Goal: Information Seeking & Learning: Check status

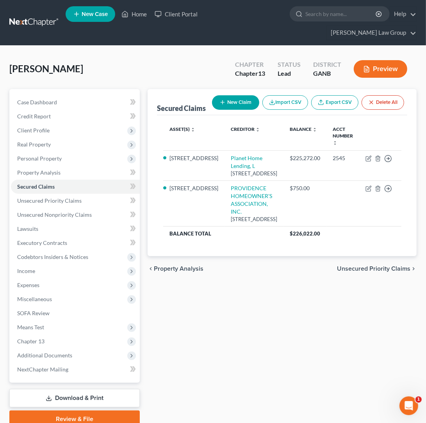
click at [285, 29] on nav "Home New Case Client Portal [PERSON_NAME] Law Group [EMAIL_ADDRESS][DOMAIN_NAME…" at bounding box center [213, 22] width 426 height 45
click at [305, 12] on input "search" at bounding box center [340, 14] width 71 height 14
type input "colbert"
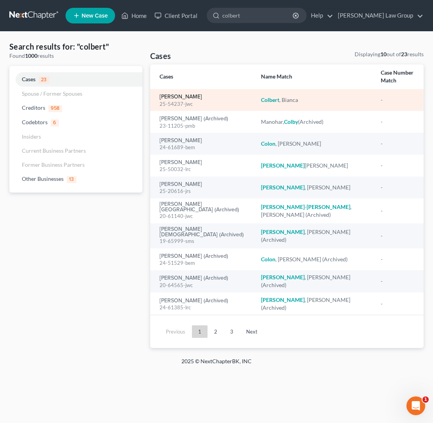
click at [193, 99] on link "[PERSON_NAME]" at bounding box center [181, 96] width 43 height 5
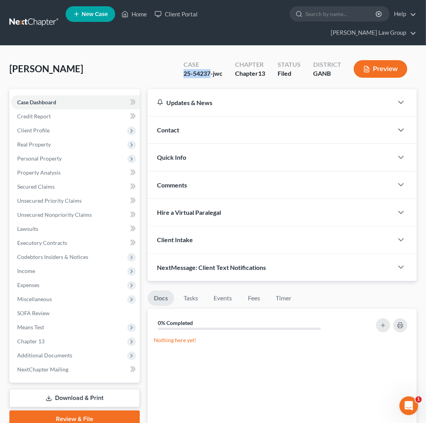
drag, startPoint x: 210, startPoint y: 60, endPoint x: 181, endPoint y: 60, distance: 29.7
click at [181, 60] on div "Case 25-54237-jwc" at bounding box center [202, 69] width 51 height 23
copy div "25-54237"
click at [60, 352] on span "Additional Documents" at bounding box center [44, 355] width 55 height 7
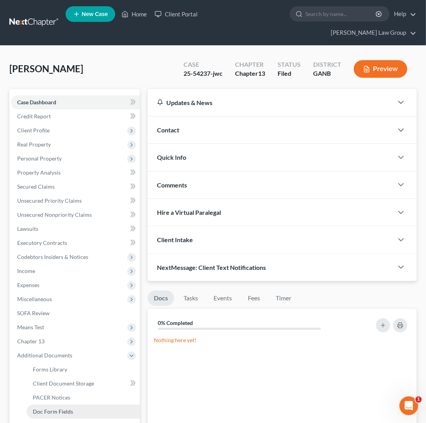
click at [69, 404] on link "Doc Form Fields" at bounding box center [83, 411] width 113 height 14
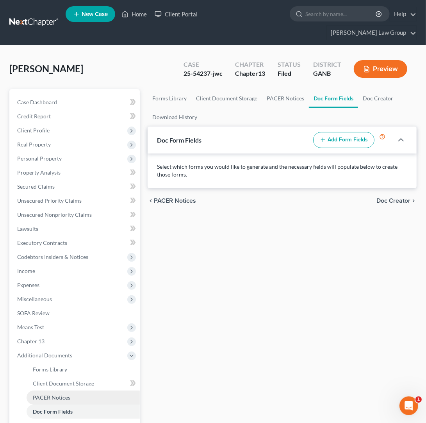
click at [82, 390] on link "PACER Notices" at bounding box center [83, 397] width 113 height 14
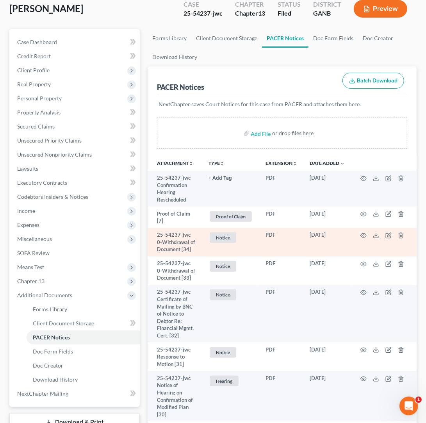
scroll to position [61, 0]
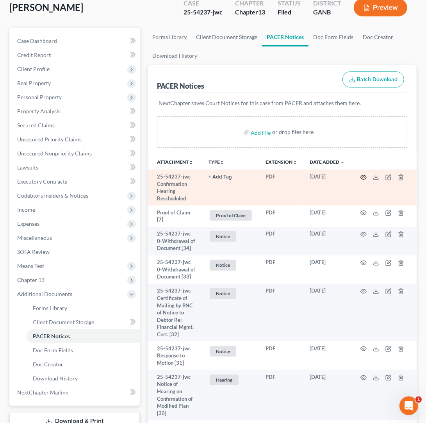
click at [362, 174] on icon "button" at bounding box center [363, 177] width 6 height 6
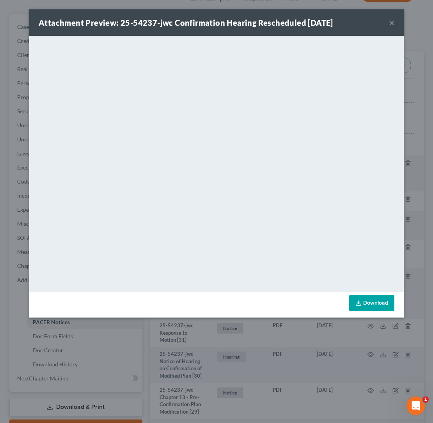
click at [392, 23] on button "×" at bounding box center [391, 22] width 5 height 9
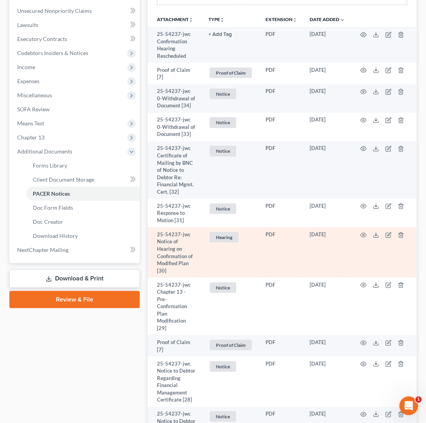
scroll to position [205, 0]
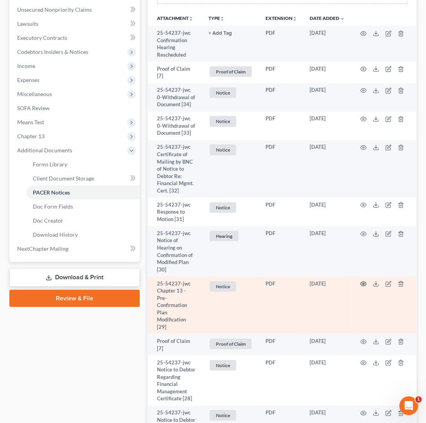
click at [364, 281] on icon "button" at bounding box center [363, 284] width 6 height 6
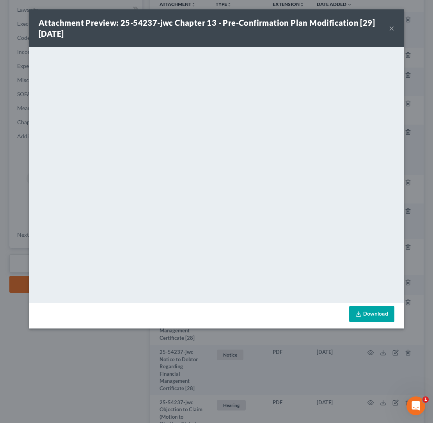
click at [389, 29] on div "Attachment Preview: 25-54237-jwc Chapter 13 - Pre-Confirmation Plan Modificatio…" at bounding box center [214, 28] width 350 height 22
click at [392, 31] on button "×" at bounding box center [391, 27] width 5 height 9
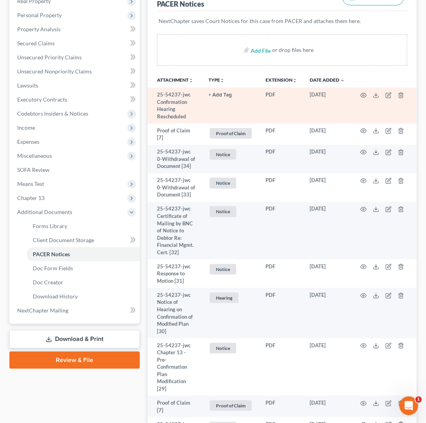
scroll to position [0, 0]
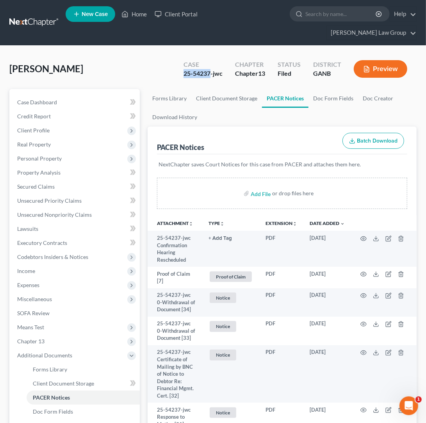
drag, startPoint x: 210, startPoint y: 60, endPoint x: 173, endPoint y: 60, distance: 36.7
click at [173, 60] on div "[PERSON_NAME] Upgraded Case 25-54237-jwc Chapter Chapter 13 Status Filed Distri…" at bounding box center [212, 72] width 407 height 34
copy div "25-54237"
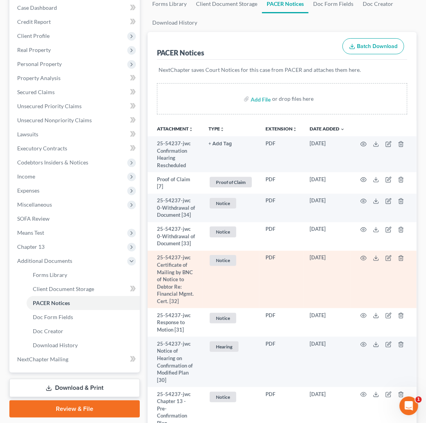
scroll to position [96, 0]
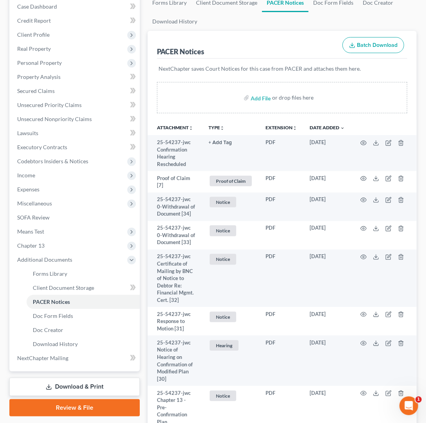
click at [219, 125] on button "TYPE unfold_more" at bounding box center [216, 127] width 16 height 5
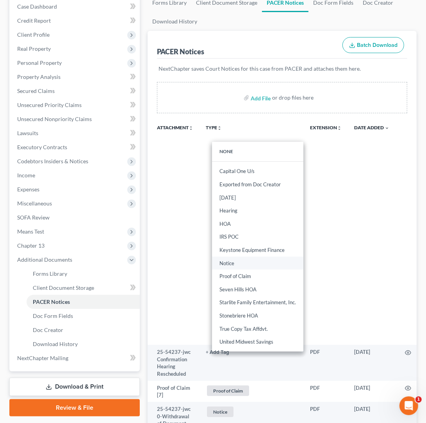
click at [237, 256] on link "Notice" at bounding box center [257, 262] width 91 height 13
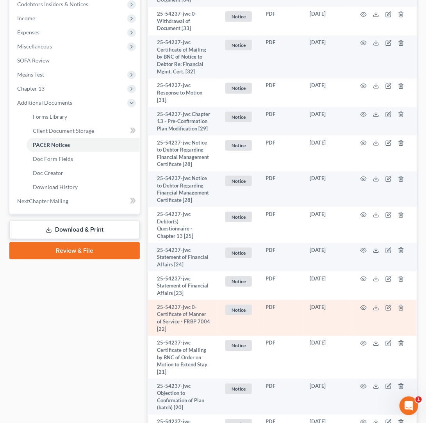
scroll to position [287, 0]
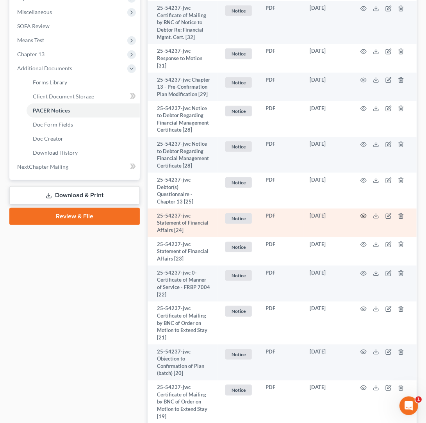
click at [363, 213] on icon "button" at bounding box center [363, 216] width 6 height 6
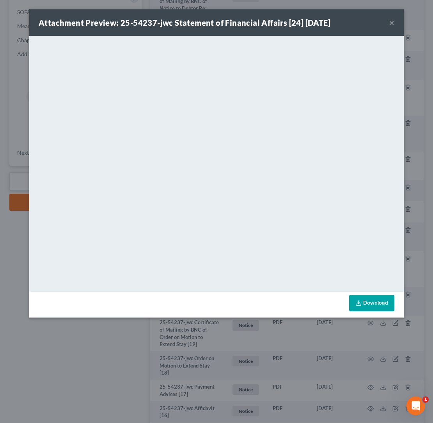
click at [392, 23] on button "×" at bounding box center [391, 22] width 5 height 9
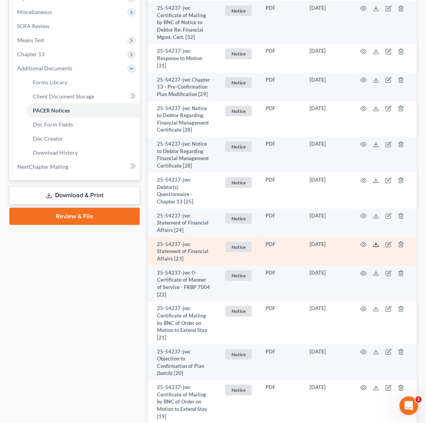
click at [375, 241] on icon at bounding box center [376, 244] width 6 height 6
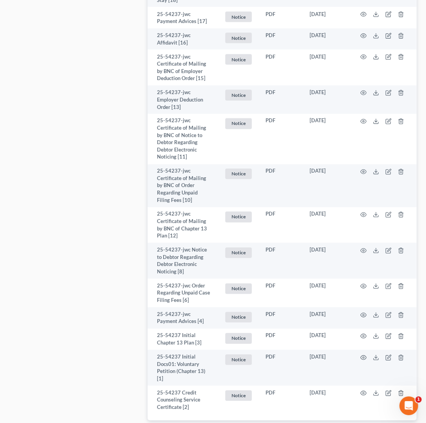
scroll to position [755, 0]
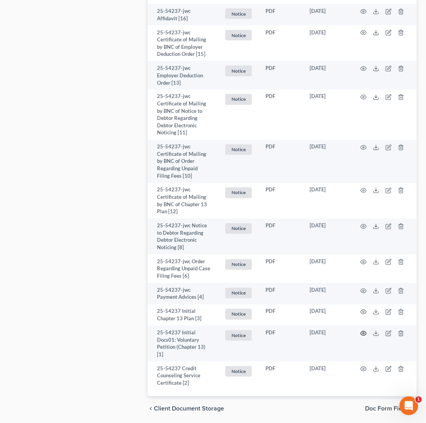
click at [363, 330] on icon "button" at bounding box center [363, 333] width 6 height 6
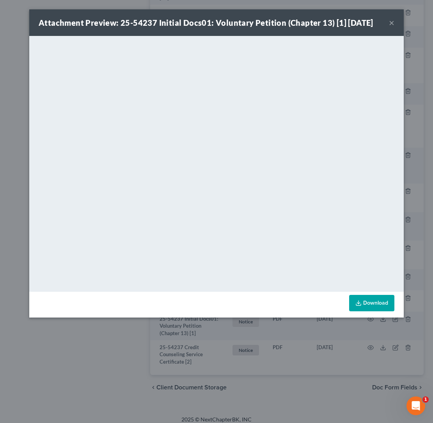
click at [394, 22] on div "Attachment Preview: 25-54237 Initial Docs01: Voluntary Petition (Chapter 13) [1…" at bounding box center [216, 22] width 375 height 27
click at [392, 24] on button "×" at bounding box center [391, 22] width 5 height 9
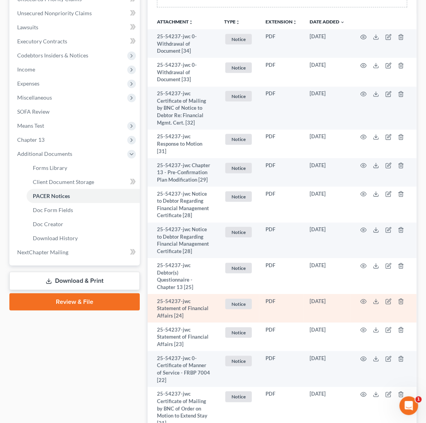
scroll to position [217, 0]
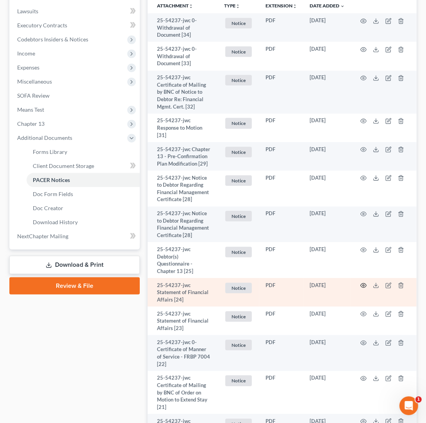
click at [361, 282] on icon "button" at bounding box center [363, 285] width 6 height 6
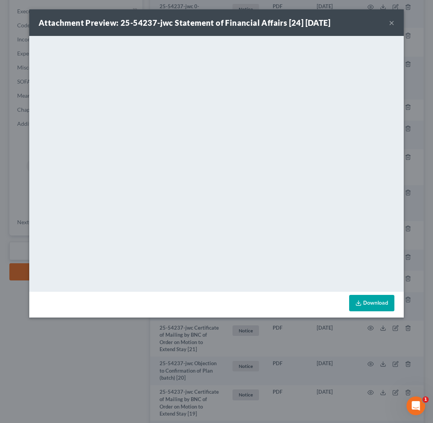
click at [392, 25] on button "×" at bounding box center [391, 22] width 5 height 9
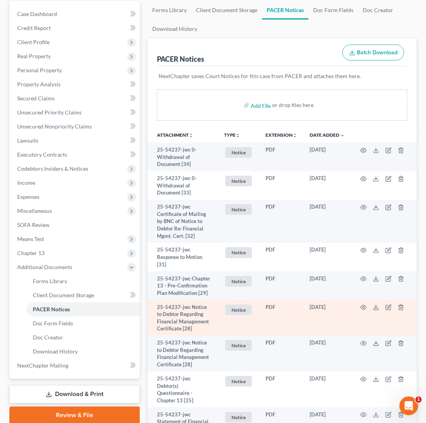
scroll to position [89, 0]
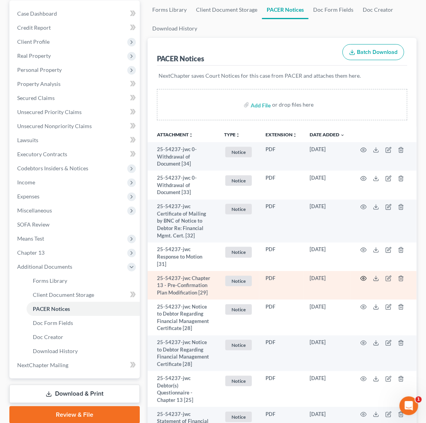
click at [365, 275] on icon "button" at bounding box center [363, 278] width 6 height 6
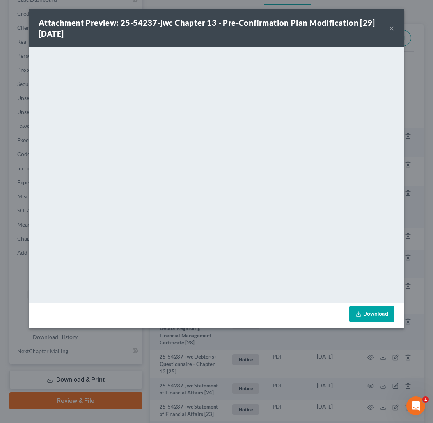
click at [392, 29] on button "×" at bounding box center [391, 27] width 5 height 9
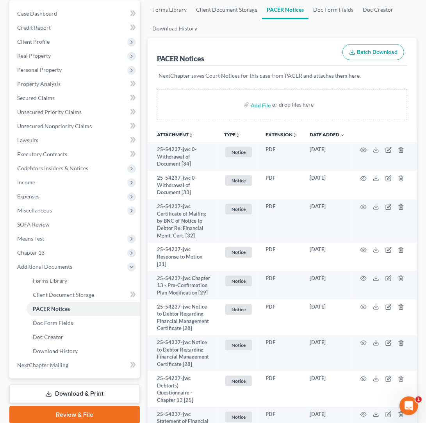
click at [236, 133] on icon "unfold_more" at bounding box center [237, 135] width 5 height 5
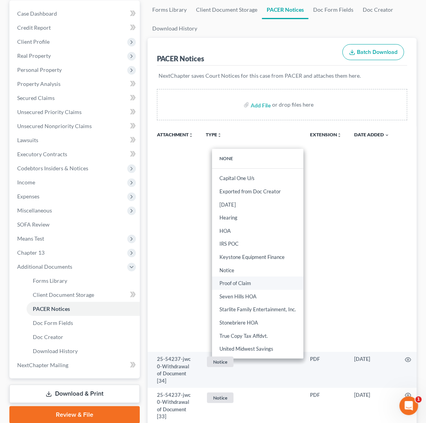
click at [241, 276] on link "Proof of Claim" at bounding box center [257, 282] width 91 height 13
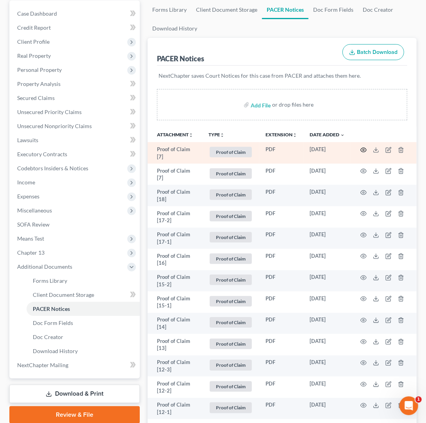
click at [365, 147] on icon "button" at bounding box center [363, 150] width 6 height 6
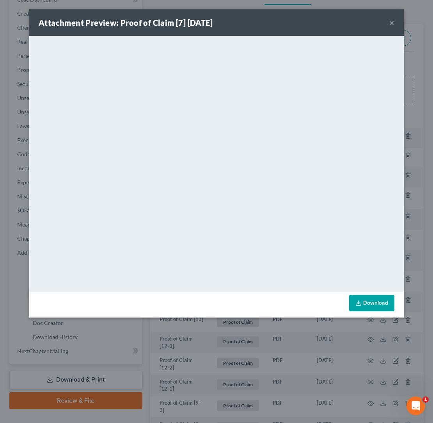
click at [394, 23] on button "×" at bounding box center [391, 22] width 5 height 9
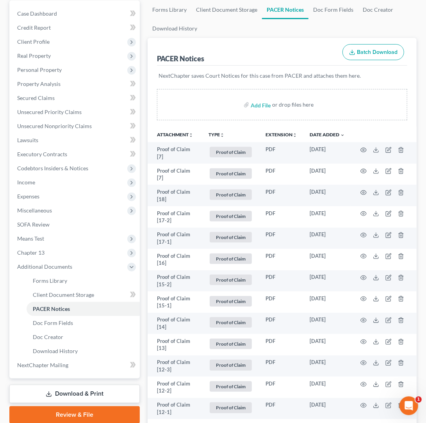
click at [220, 126] on th "TYPE unfold_more NONE Capital One U/s Exported from Doc Creator [DATE] Hearing …" at bounding box center [230, 134] width 57 height 16
click at [218, 132] on button "TYPE unfold_more" at bounding box center [216, 134] width 16 height 5
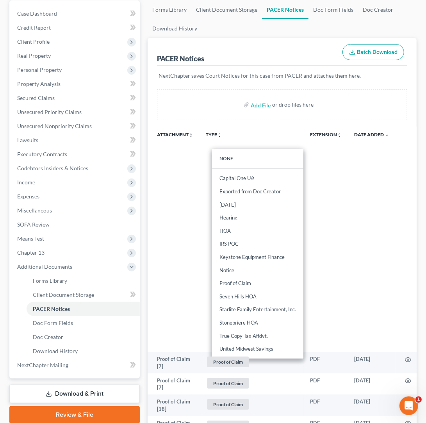
click at [331, 162] on th "Extension unfold_more expand_more expand_less" at bounding box center [326, 238] width 44 height 225
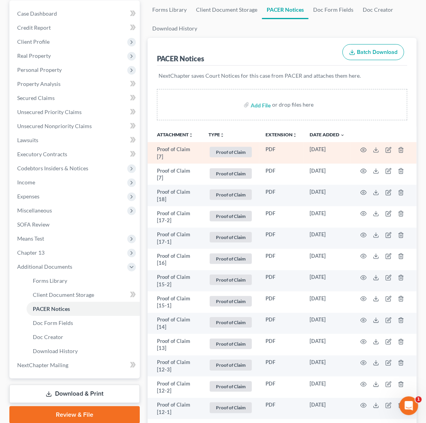
click at [367, 142] on td at bounding box center [384, 152] width 66 height 21
click at [366, 147] on icon "button" at bounding box center [363, 150] width 6 height 6
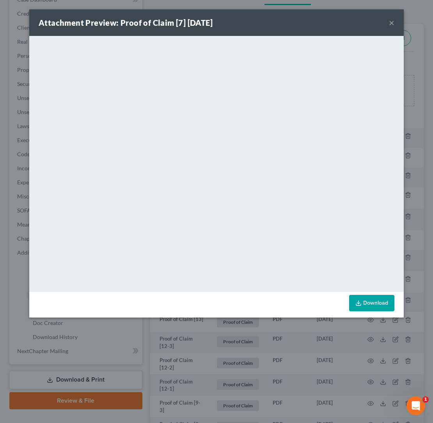
click at [391, 22] on button "×" at bounding box center [391, 22] width 5 height 9
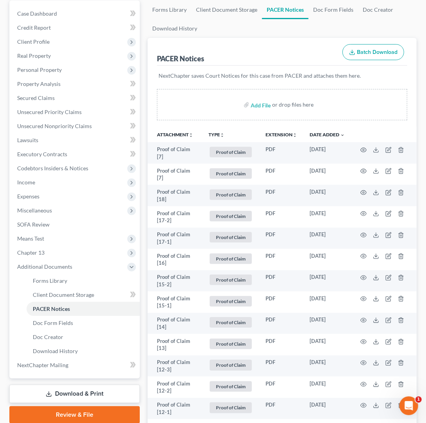
click at [208, 126] on th "TYPE unfold_more NONE Capital One U/s Exported from Doc Creator [DATE] Hearing …" at bounding box center [230, 134] width 57 height 16
click at [216, 132] on button "TYPE unfold_more" at bounding box center [216, 134] width 16 height 5
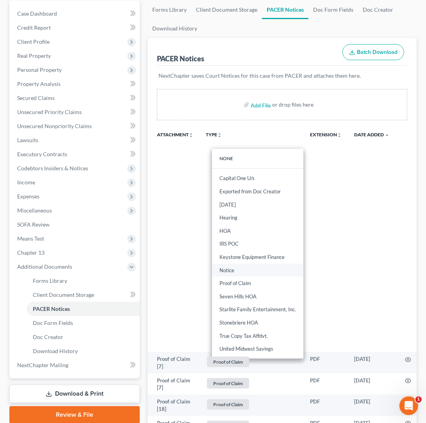
click at [236, 263] on link "Notice" at bounding box center [257, 269] width 91 height 13
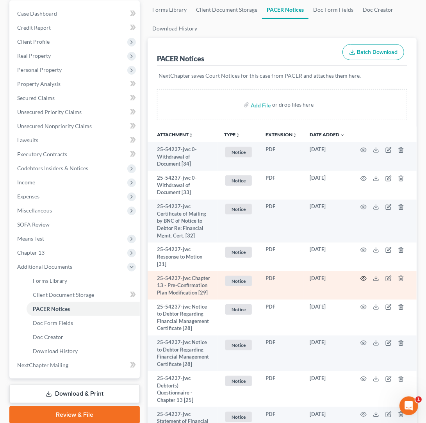
click at [362, 275] on icon "button" at bounding box center [363, 278] width 6 height 6
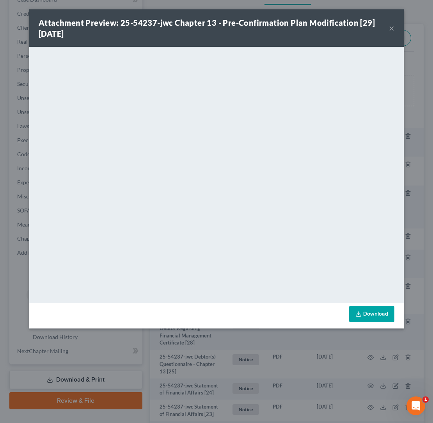
click at [392, 30] on button "×" at bounding box center [391, 27] width 5 height 9
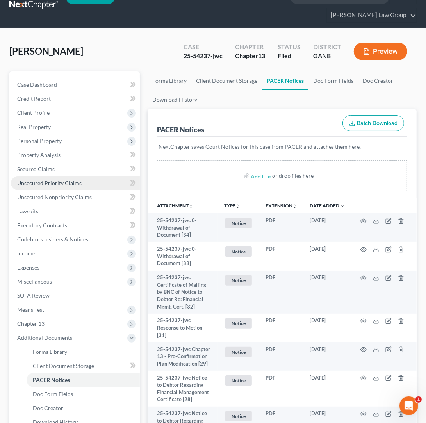
scroll to position [14, 0]
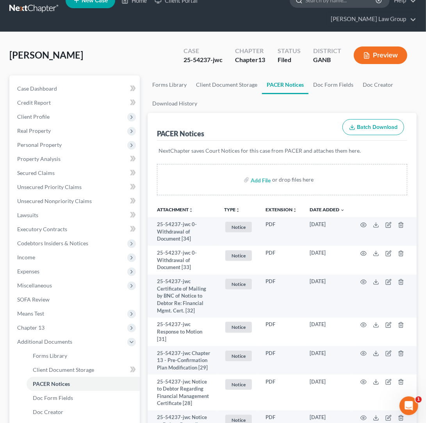
click at [305, 7] on input "search" at bounding box center [340, 0] width 71 height 14
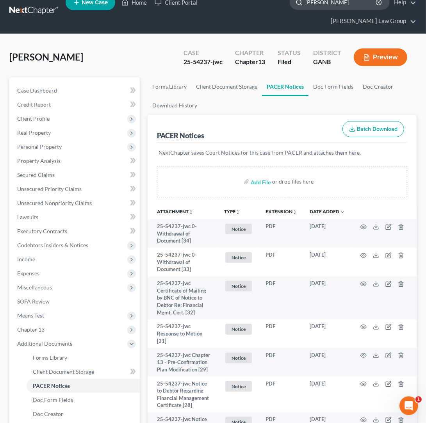
type input "[PERSON_NAME]"
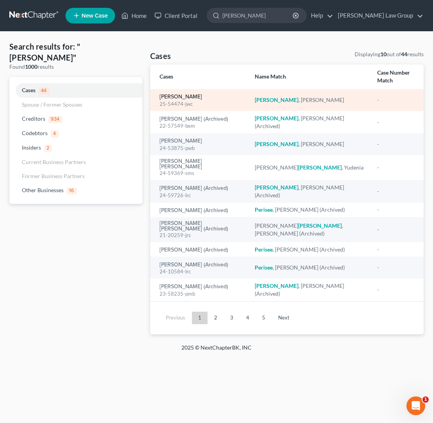
click at [188, 94] on link "[PERSON_NAME]" at bounding box center [181, 96] width 43 height 5
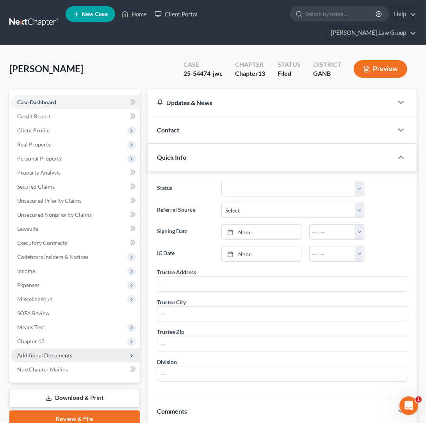
click at [68, 352] on span "Additional Documents" at bounding box center [44, 355] width 55 height 7
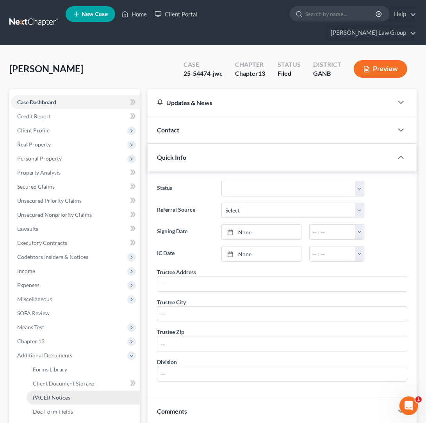
click at [75, 390] on link "PACER Notices" at bounding box center [83, 397] width 113 height 14
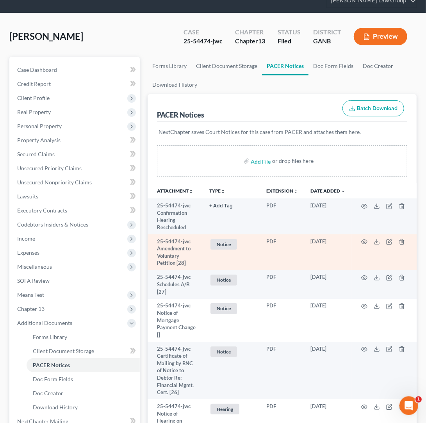
scroll to position [34, 0]
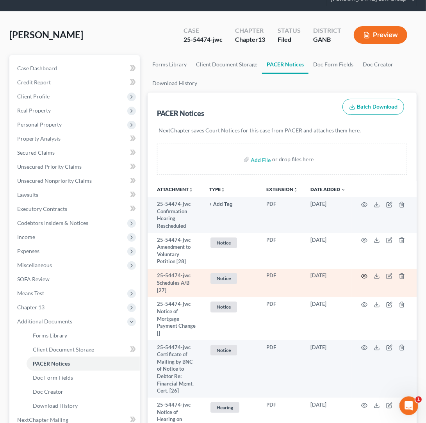
click at [361, 273] on icon "button" at bounding box center [364, 276] width 6 height 6
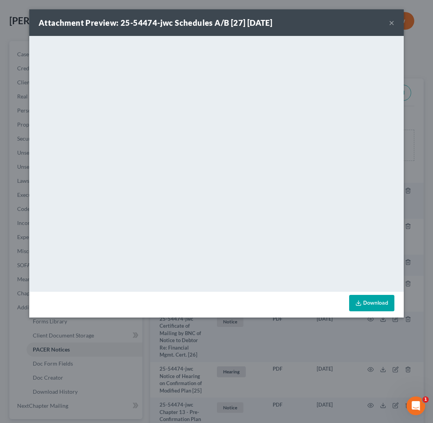
click at [393, 24] on button "×" at bounding box center [391, 22] width 5 height 9
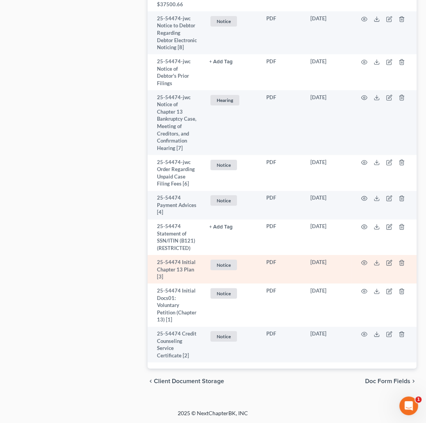
scroll to position [1996, 0]
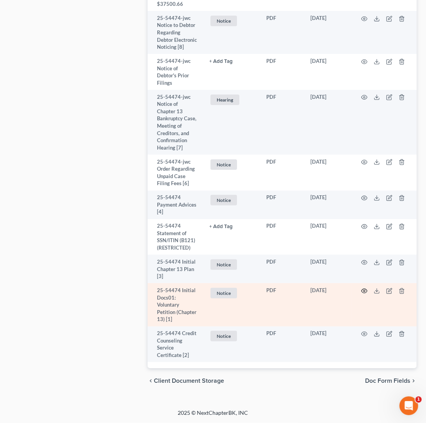
click at [361, 291] on icon "button" at bounding box center [364, 291] width 6 height 6
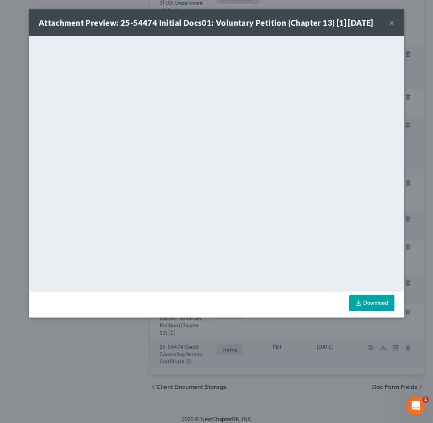
click at [392, 23] on button "×" at bounding box center [391, 22] width 5 height 9
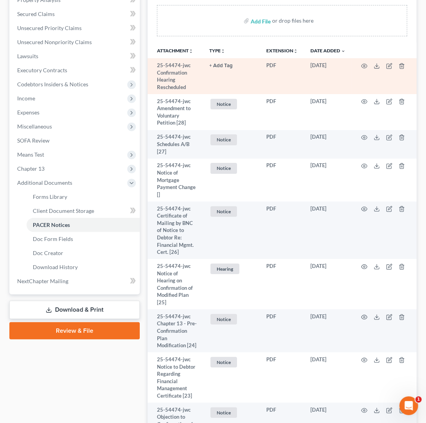
scroll to position [0, 0]
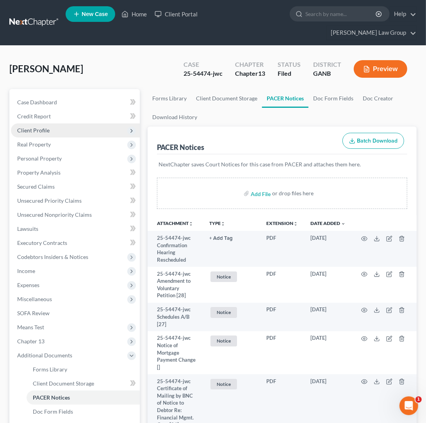
click at [50, 123] on span "Client Profile" at bounding box center [75, 130] width 129 height 14
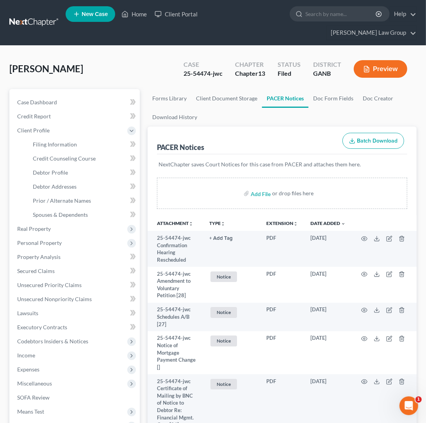
drag, startPoint x: 405, startPoint y: 404, endPoint x: 795, endPoint y: 794, distance: 550.9
click at [405, 404] on icon "Open Intercom Messenger" at bounding box center [408, 405] width 13 height 13
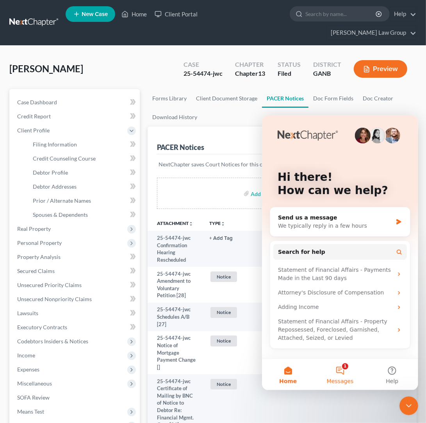
click at [339, 368] on button "1 Messages" at bounding box center [339, 373] width 52 height 31
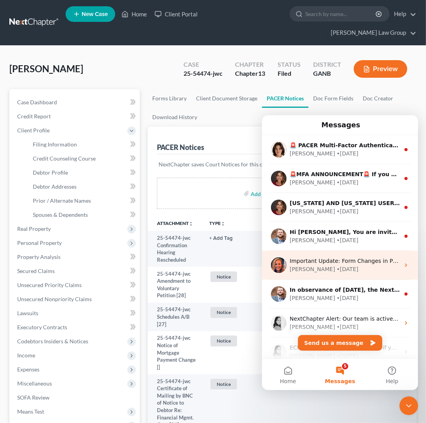
click at [362, 274] on div "Important Update: Form Changes in Progress Due to a major app update, some form…" at bounding box center [339, 264] width 156 height 29
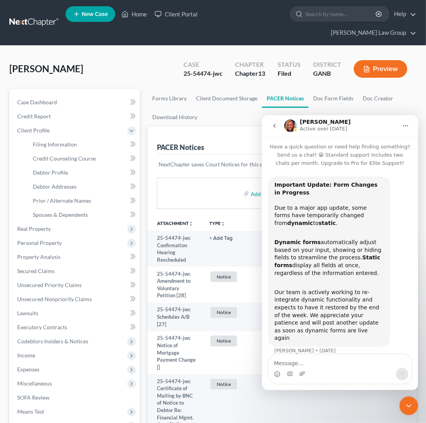
scroll to position [1, 0]
click at [272, 128] on icon "go back" at bounding box center [274, 125] width 6 height 6
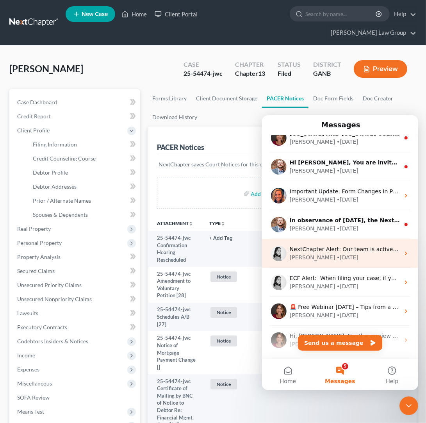
scroll to position [70, 0]
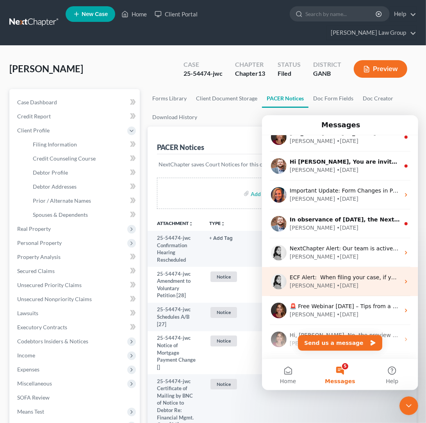
click at [359, 289] on div "ECF Alert: ​ When filing your case, if you receive a filing error, please doubl…" at bounding box center [339, 280] width 156 height 29
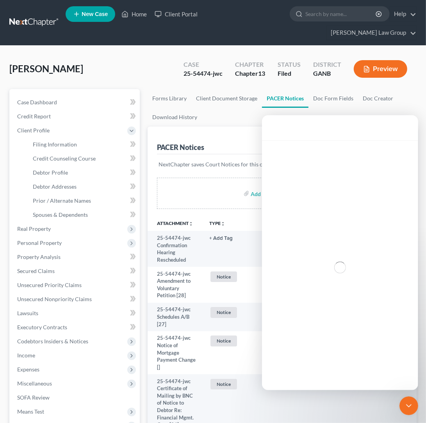
scroll to position [65, 0]
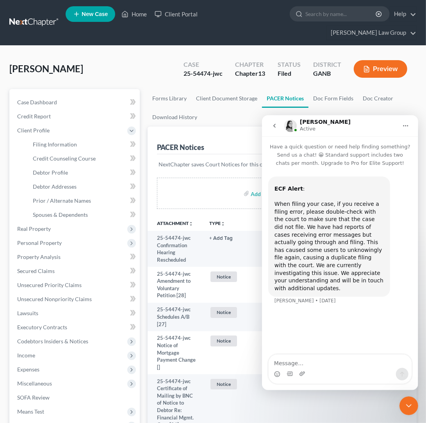
click at [270, 127] on button "go back" at bounding box center [273, 125] width 15 height 15
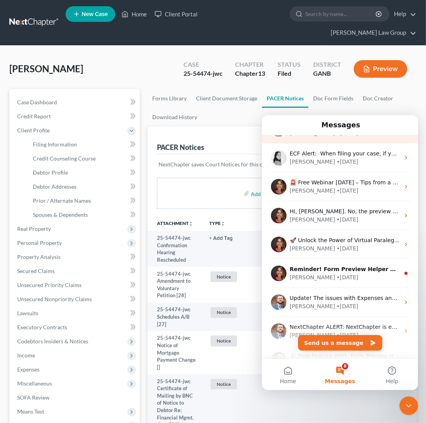
scroll to position [195, 0]
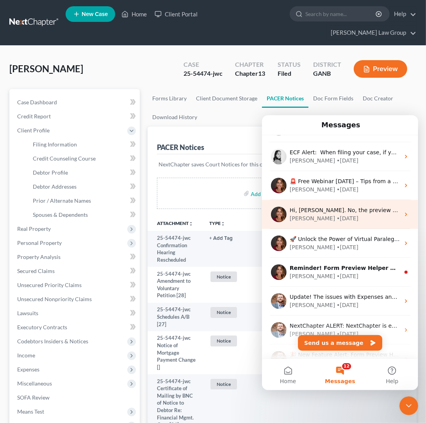
click at [356, 220] on div "[PERSON_NAME] • [DATE]" at bounding box center [344, 218] width 110 height 8
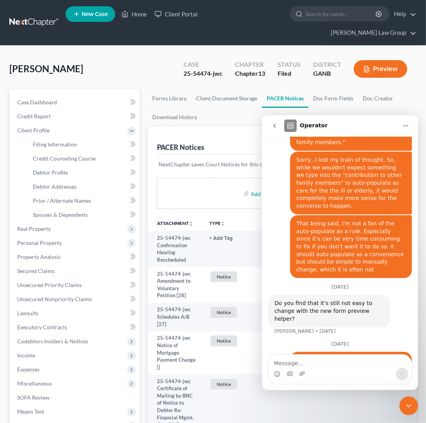
scroll to position [941, 0]
click at [278, 351] on div "Hi, [PERSON_NAME]. No, the preview helper doesn't really help. It just brings u…" at bounding box center [340, 414] width 144 height 126
click at [276, 126] on icon "go back" at bounding box center [274, 125] width 6 height 6
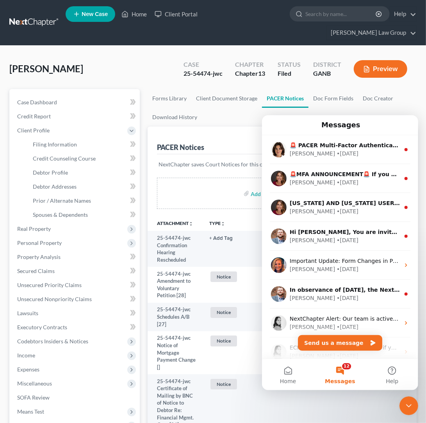
click at [413, 412] on div "Close Intercom Messenger" at bounding box center [408, 405] width 19 height 19
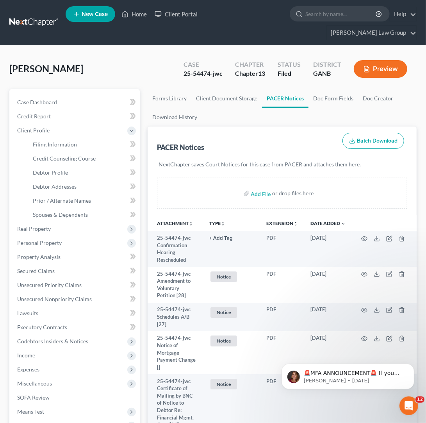
click at [409, 89] on ul "Forms Library Client Document Storage PACER Notices Doc Form Fields Doc Creator…" at bounding box center [281, 107] width 269 height 37
click at [305, 12] on input "search" at bounding box center [340, 14] width 71 height 14
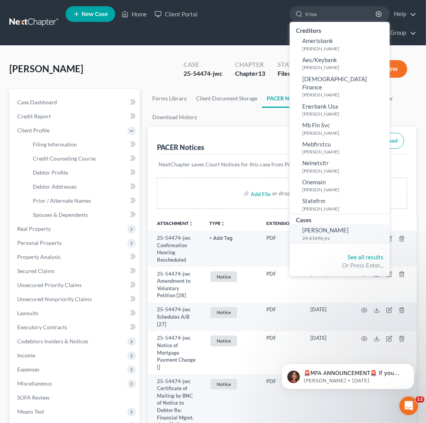
type input "triea"
click at [302, 234] on small "24-61696-jrs" at bounding box center [344, 237] width 85 height 7
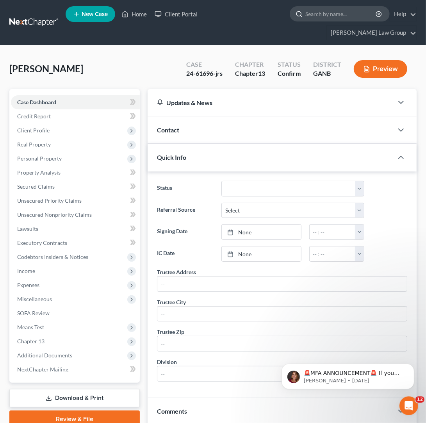
click at [305, 17] on input "search" at bounding box center [340, 14] width 71 height 14
click at [305, 14] on input "search" at bounding box center [340, 14] width 71 height 14
type input "mcdanie"
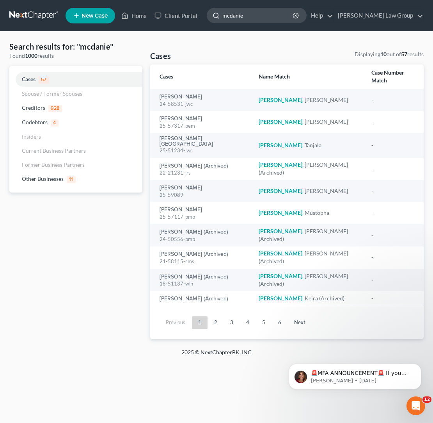
drag, startPoint x: 289, startPoint y: 14, endPoint x: 244, endPoint y: 14, distance: 45.3
click at [244, 14] on input "mcdanie" at bounding box center [257, 15] width 71 height 14
click at [287, 13] on input "mcdanie" at bounding box center [257, 15] width 71 height 14
drag, startPoint x: 287, startPoint y: 13, endPoint x: 249, endPoint y: 17, distance: 38.0
click at [249, 17] on input "mcdanie" at bounding box center [257, 15] width 71 height 14
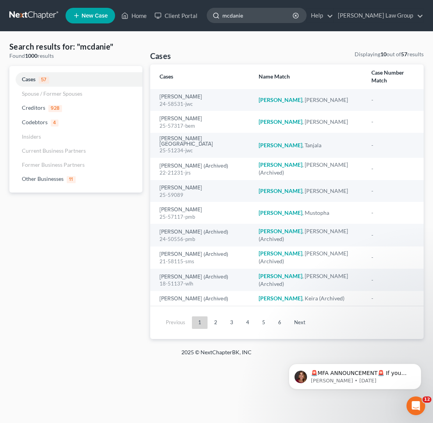
click at [294, 15] on input "mcdanie" at bounding box center [257, 15] width 71 height 14
drag, startPoint x: 298, startPoint y: 15, endPoint x: 228, endPoint y: 15, distance: 69.8
click at [228, 15] on input "mcdanie" at bounding box center [257, 15] width 71 height 14
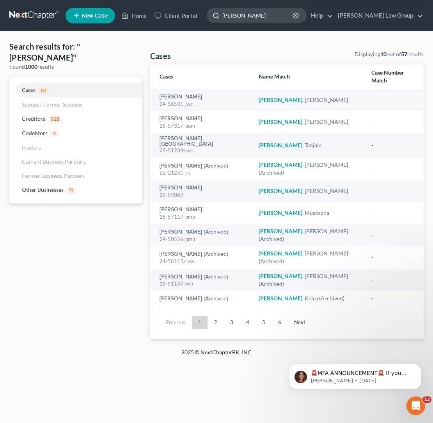
type input "[PERSON_NAME]"
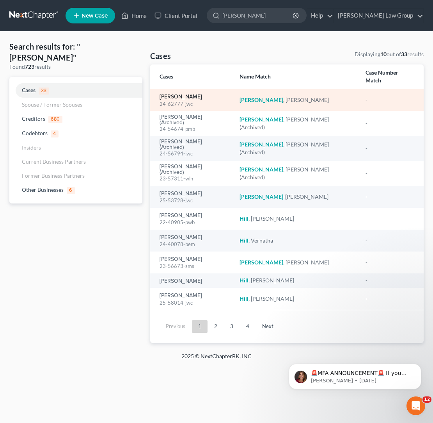
click at [174, 94] on link "[PERSON_NAME]" at bounding box center [181, 96] width 43 height 5
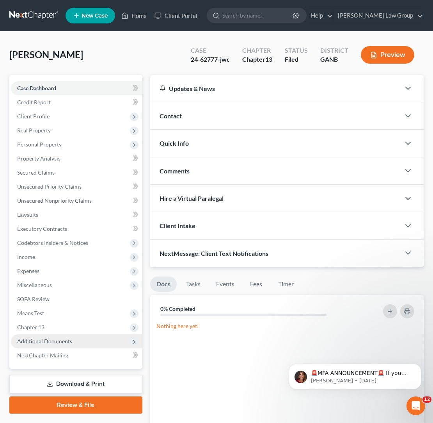
click at [49, 344] on span "Additional Documents" at bounding box center [76, 341] width 131 height 14
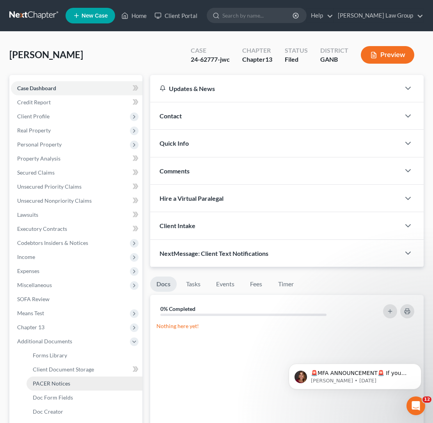
drag, startPoint x: 74, startPoint y: 380, endPoint x: 92, endPoint y: 374, distance: 18.9
click at [74, 380] on link "PACER Notices" at bounding box center [85, 383] width 116 height 14
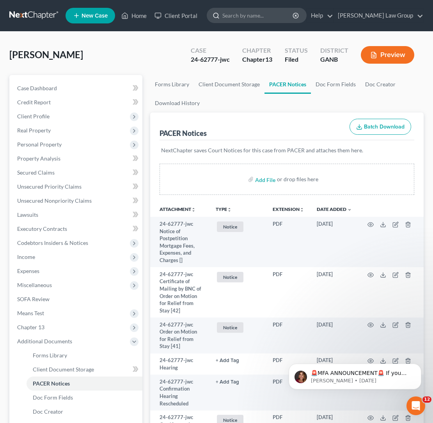
click at [294, 14] on input "search" at bounding box center [257, 15] width 71 height 14
click at [264, 16] on input "search" at bounding box center [257, 15] width 71 height 14
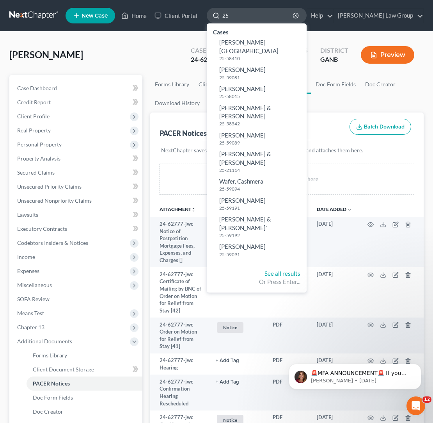
type input "2"
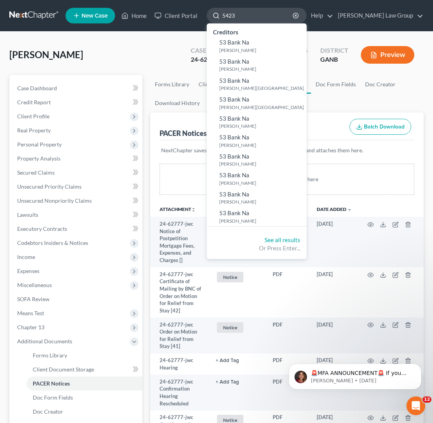
type input "54233"
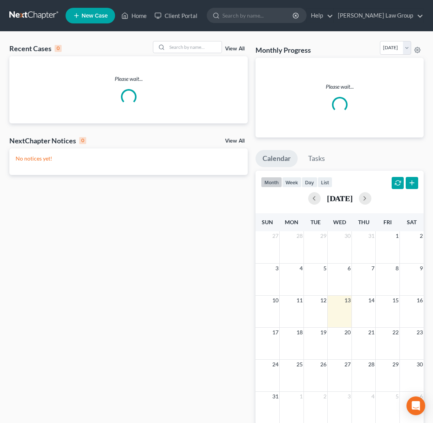
click at [269, 15] on input "search" at bounding box center [257, 15] width 71 height 14
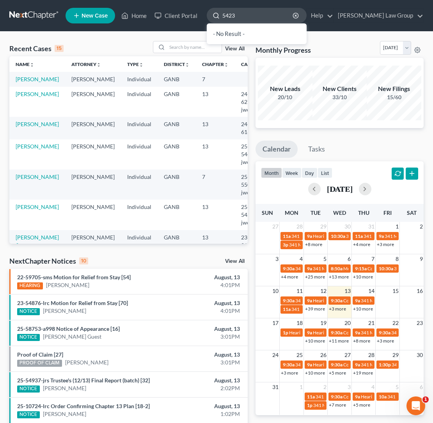
type input "54233"
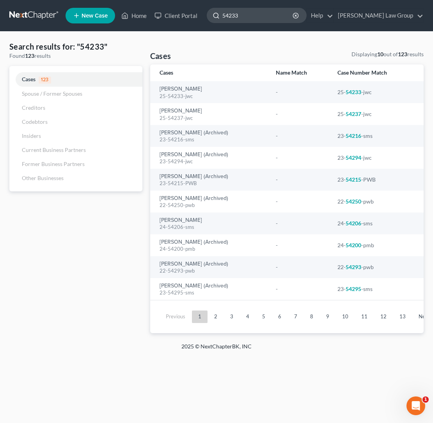
drag, startPoint x: 302, startPoint y: 17, endPoint x: 229, endPoint y: 18, distance: 73.7
click at [229, 18] on input "54233" at bounding box center [257, 15] width 71 height 14
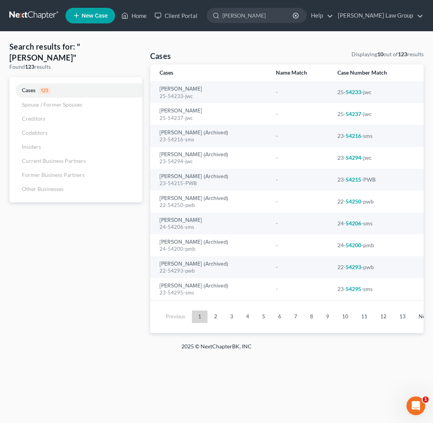
type input "[PERSON_NAME]"
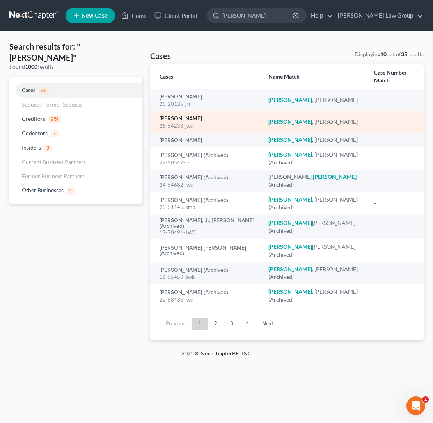
click at [193, 116] on link "[PERSON_NAME]" at bounding box center [181, 118] width 43 height 5
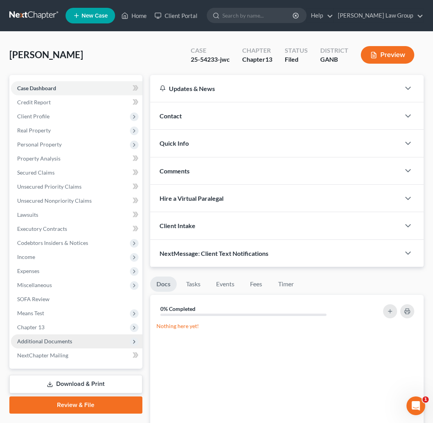
click at [67, 337] on span "Additional Documents" at bounding box center [44, 340] width 55 height 7
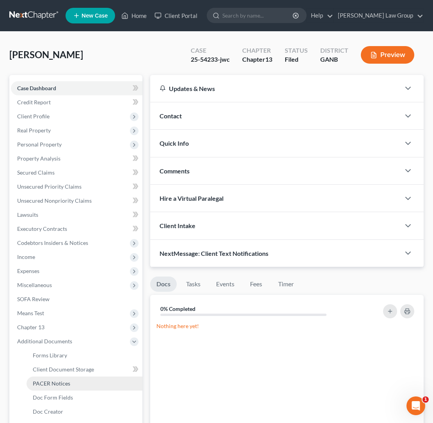
click at [79, 382] on link "PACER Notices" at bounding box center [85, 383] width 116 height 14
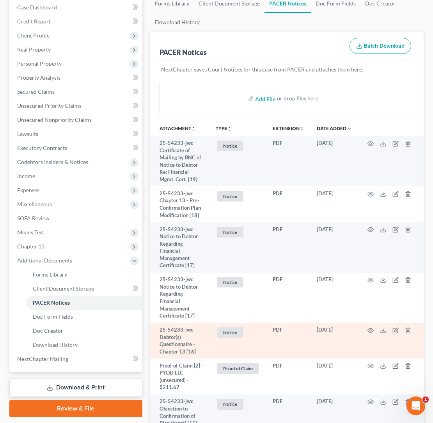
scroll to position [102, 0]
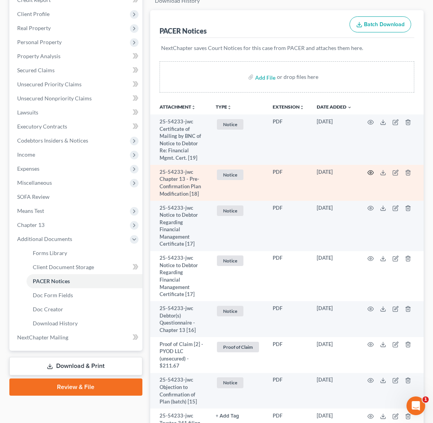
click at [371, 170] on icon "button" at bounding box center [371, 172] width 6 height 4
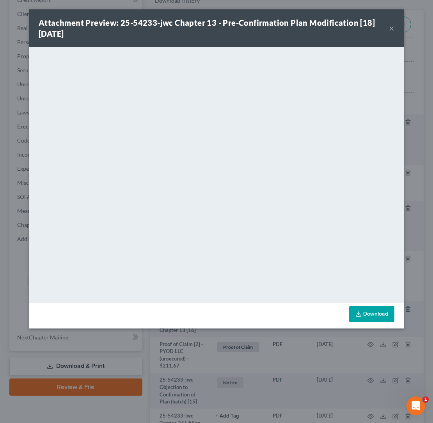
click at [391, 29] on button "×" at bounding box center [391, 27] width 5 height 9
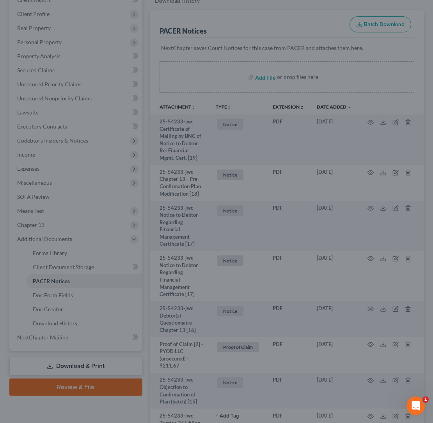
scroll to position [0, 0]
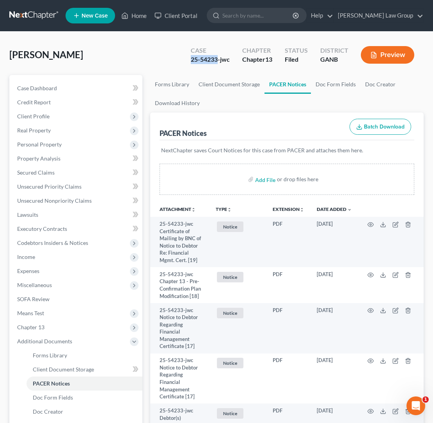
drag, startPoint x: 218, startPoint y: 60, endPoint x: 191, endPoint y: 63, distance: 27.4
click at [191, 63] on div "25-54233-jwc" at bounding box center [210, 59] width 39 height 9
copy div "25-54233"
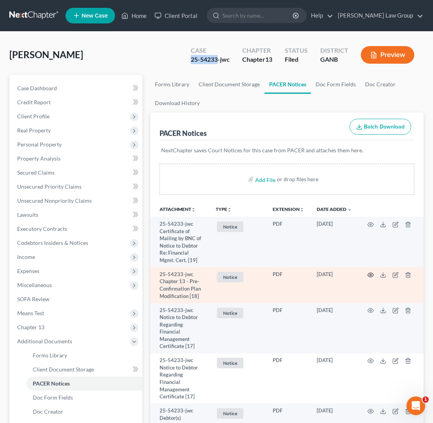
click at [370, 273] on icon "button" at bounding box center [371, 275] width 6 height 6
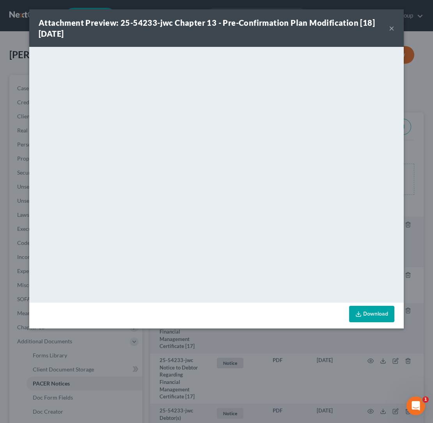
click at [391, 27] on button "×" at bounding box center [391, 27] width 5 height 9
